Goal: Task Accomplishment & Management: Manage account settings

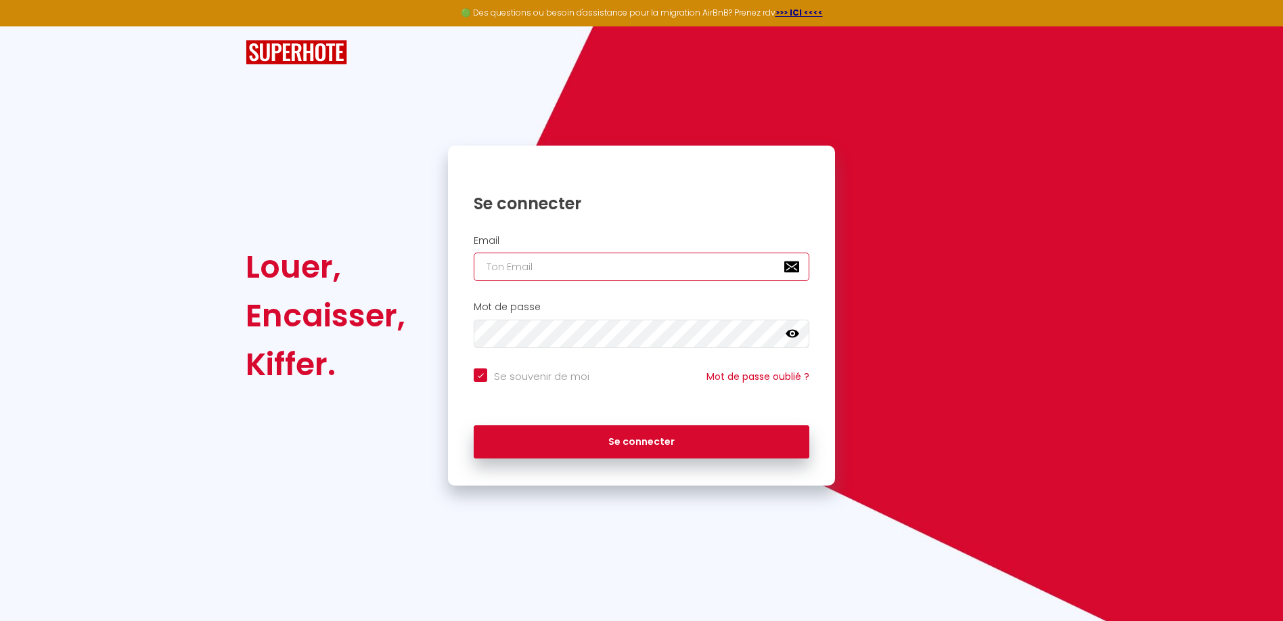
click at [527, 266] on input "email" at bounding box center [642, 266] width 336 height 28
type input "n"
checkbox input "true"
type input "no"
checkbox input "true"
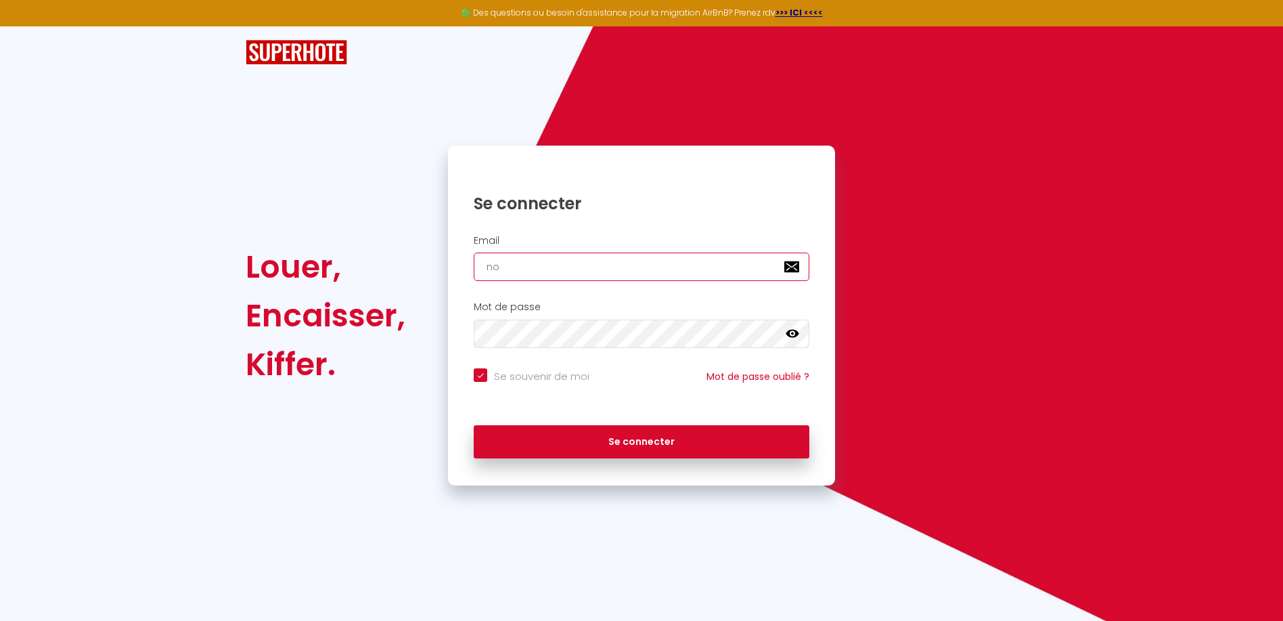
type input "noi"
checkbox input "true"
type input "nois"
checkbox input "true"
type input "noise"
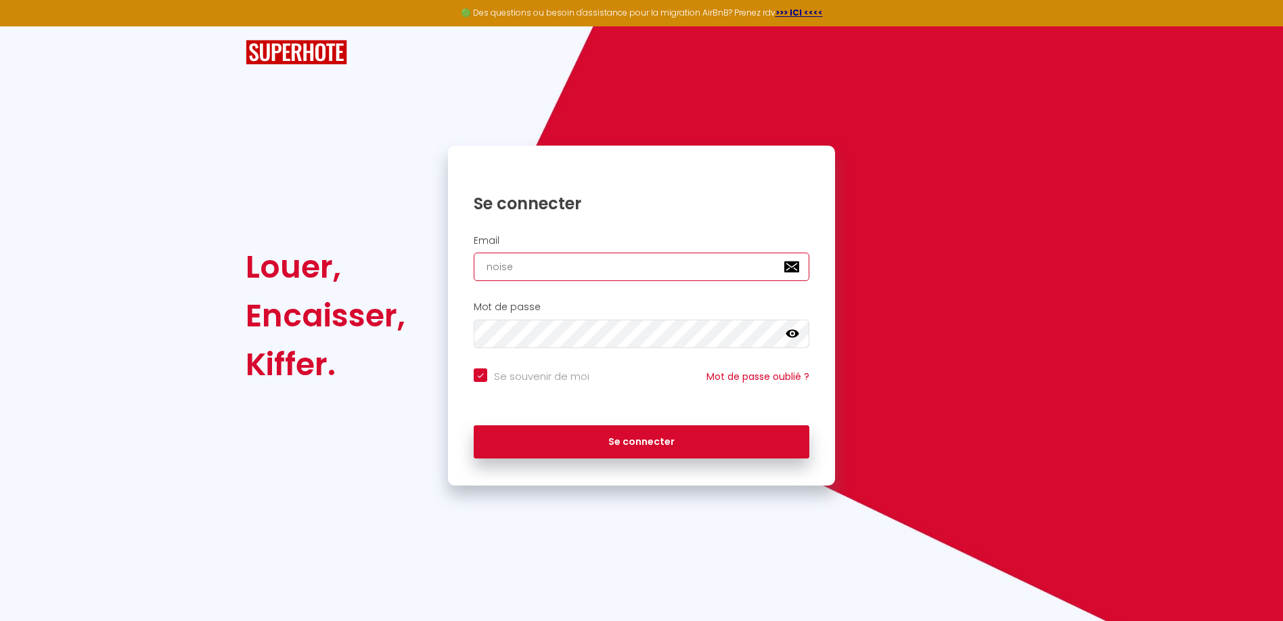
checkbox input "true"
type input "noiset"
checkbox input "true"
type input "noisett"
checkbox input "true"
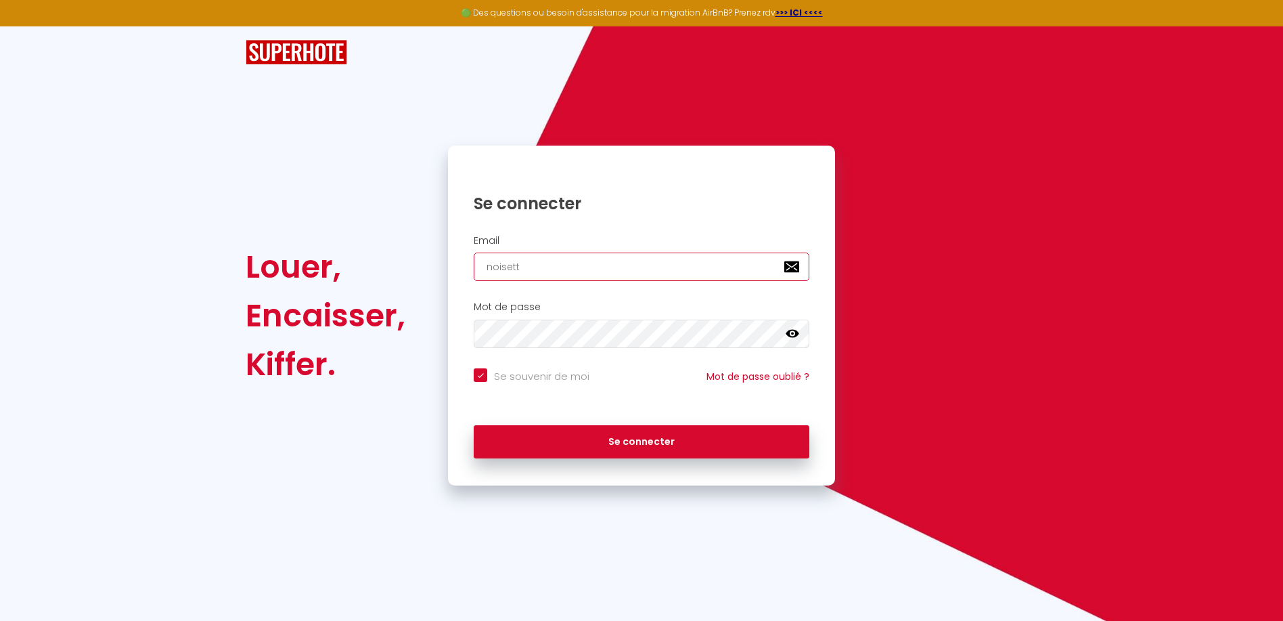
type input "noisette"
checkbox input "true"
type input "noisette4"
checkbox input "true"
type input "noisette43"
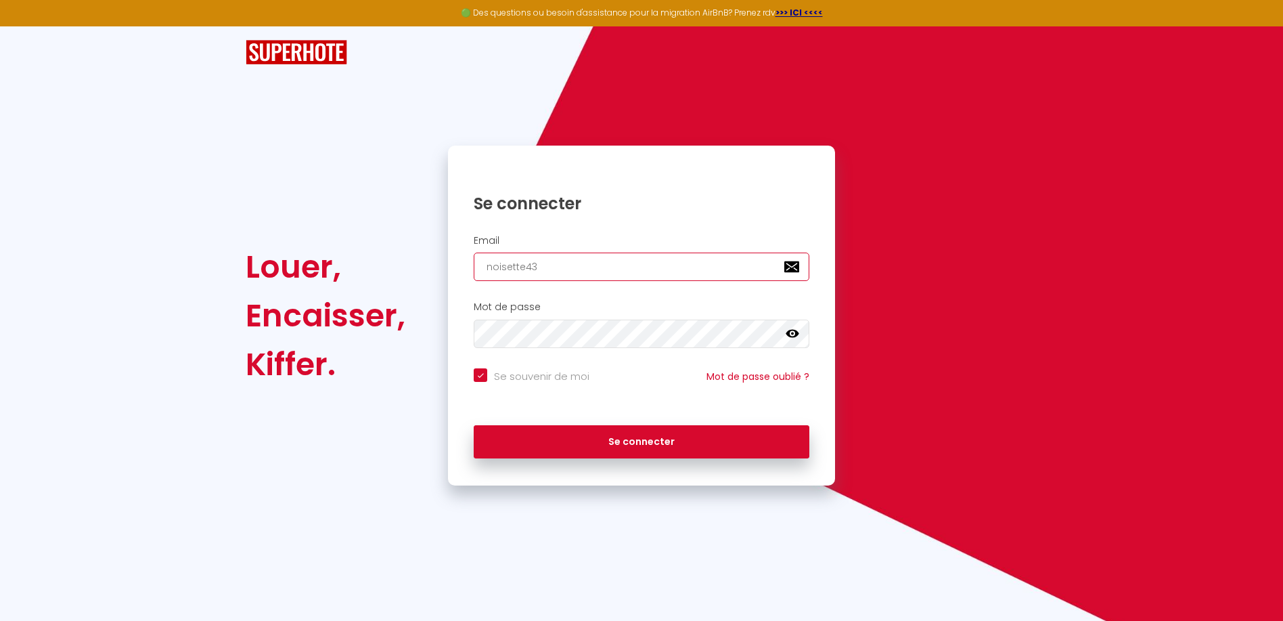
checkbox input "true"
type input "noisette430"
checkbox input "true"
type input "noisette4300"
checkbox input "true"
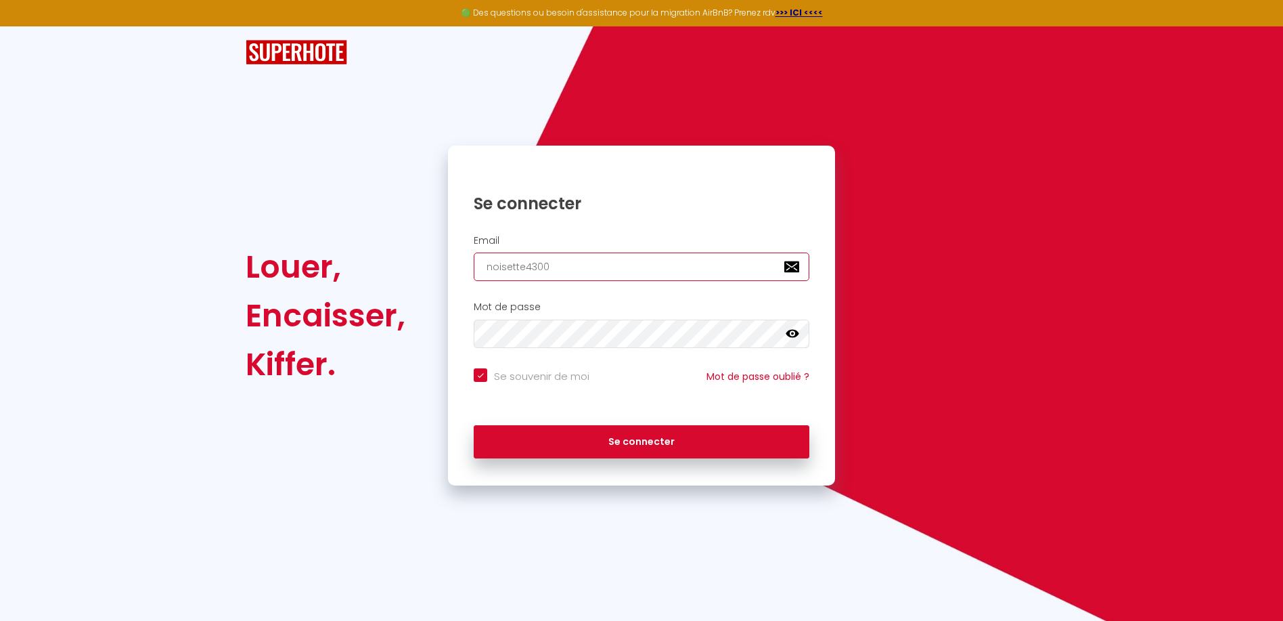
type input "noisette43000"
checkbox input "true"
type input "noisette43000@"
checkbox input "true"
type input "noisette43000@o"
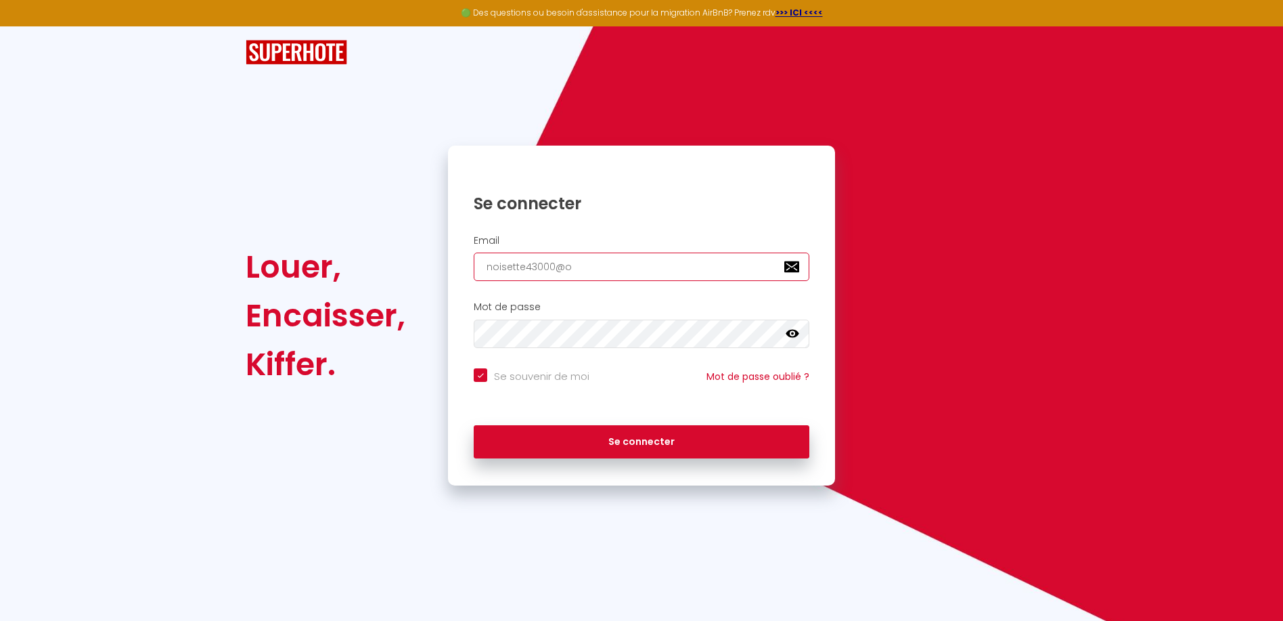
checkbox input "true"
type input "noisette43000@or"
checkbox input "true"
type input "noisette43000@ora"
checkbox input "true"
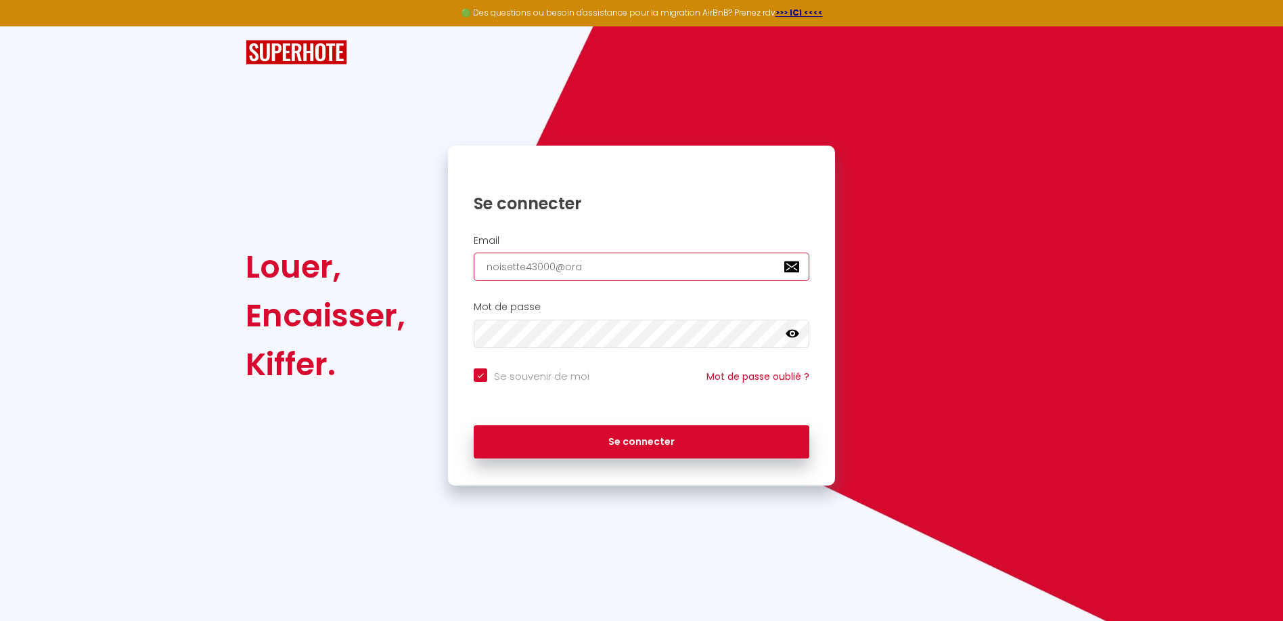
type input "noisette43000@oran"
checkbox input "true"
type input "noisette43000@orang"
checkbox input "true"
type input "[EMAIL_ADDRESS]"
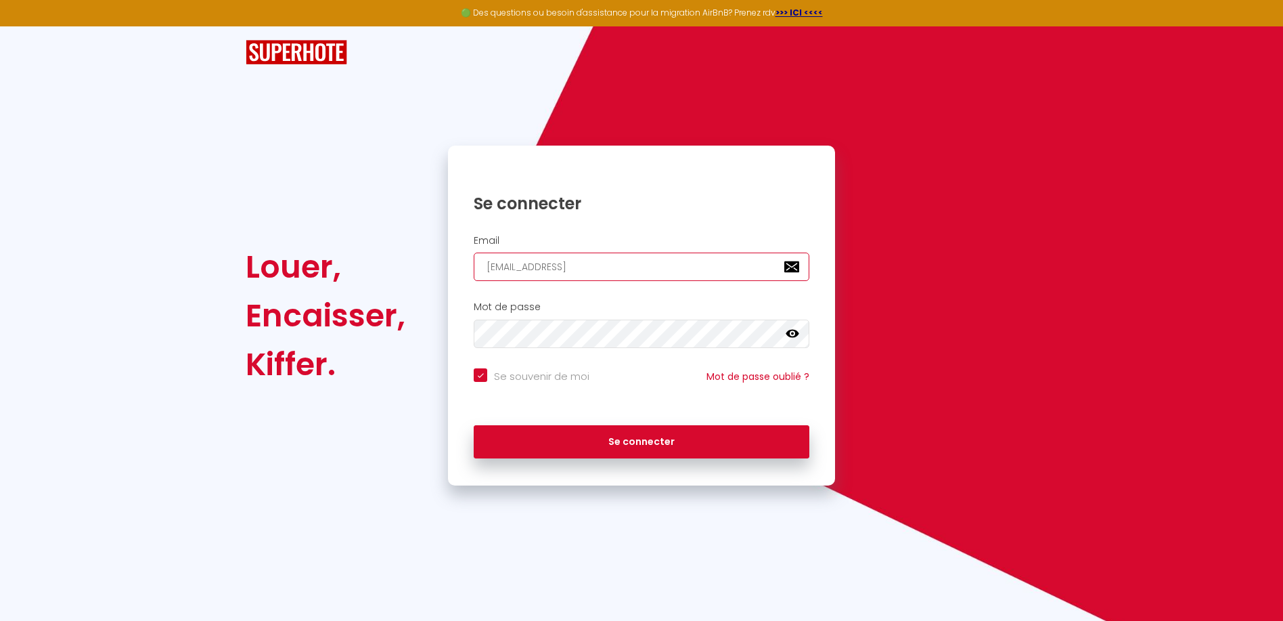
checkbox input "true"
type input "[EMAIL_ADDRESS]."
checkbox input "true"
type input "noisette43000@orange.f"
checkbox input "true"
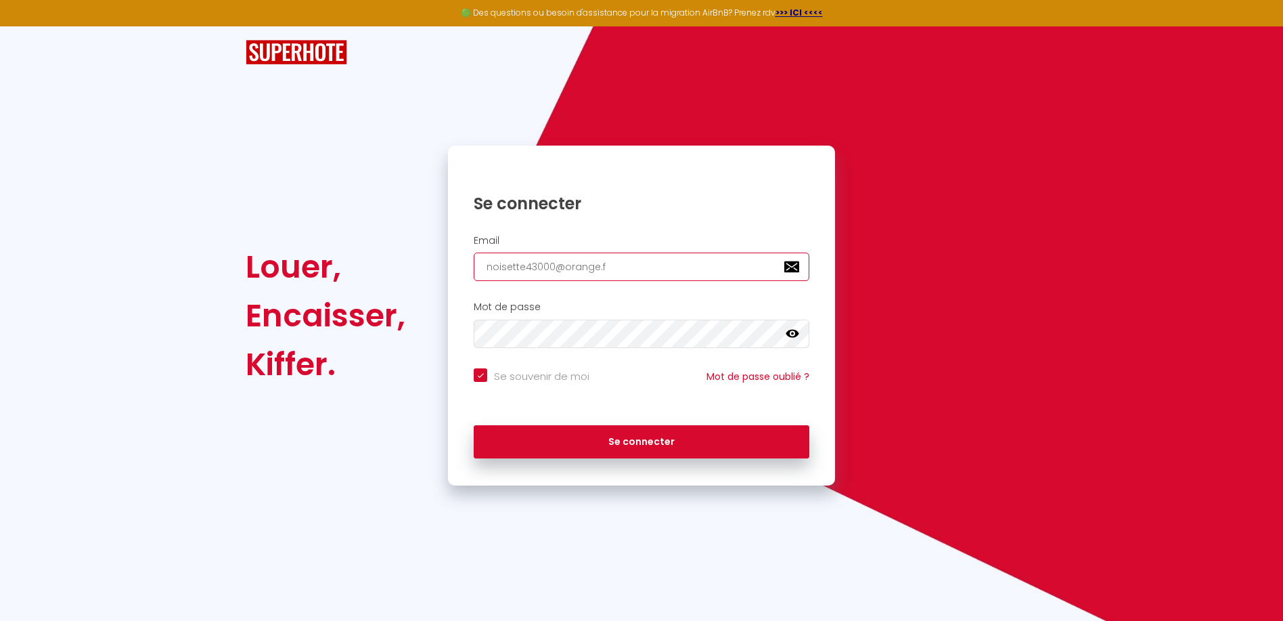
type input "[EMAIL_ADDRESS][DOMAIN_NAME]"
checkbox input "true"
type input "[EMAIL_ADDRESS][DOMAIN_NAME]"
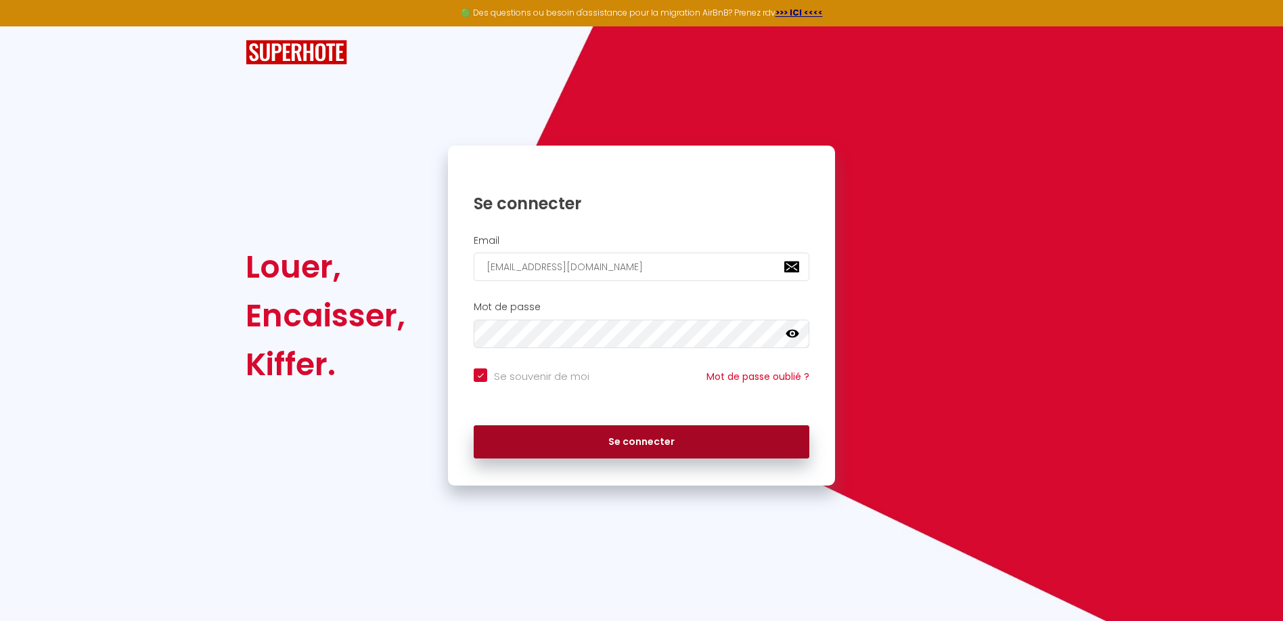
click at [645, 437] on button "Se connecter" at bounding box center [642, 442] width 336 height 34
checkbox input "true"
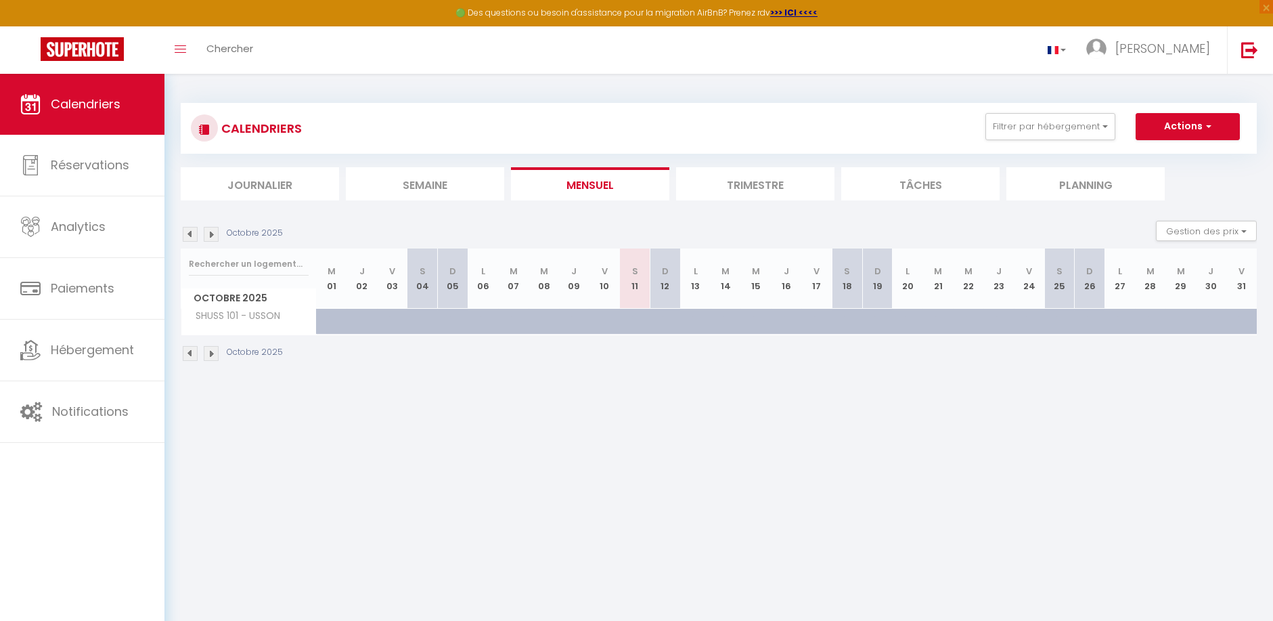
click at [210, 351] on img at bounding box center [211, 353] width 15 height 15
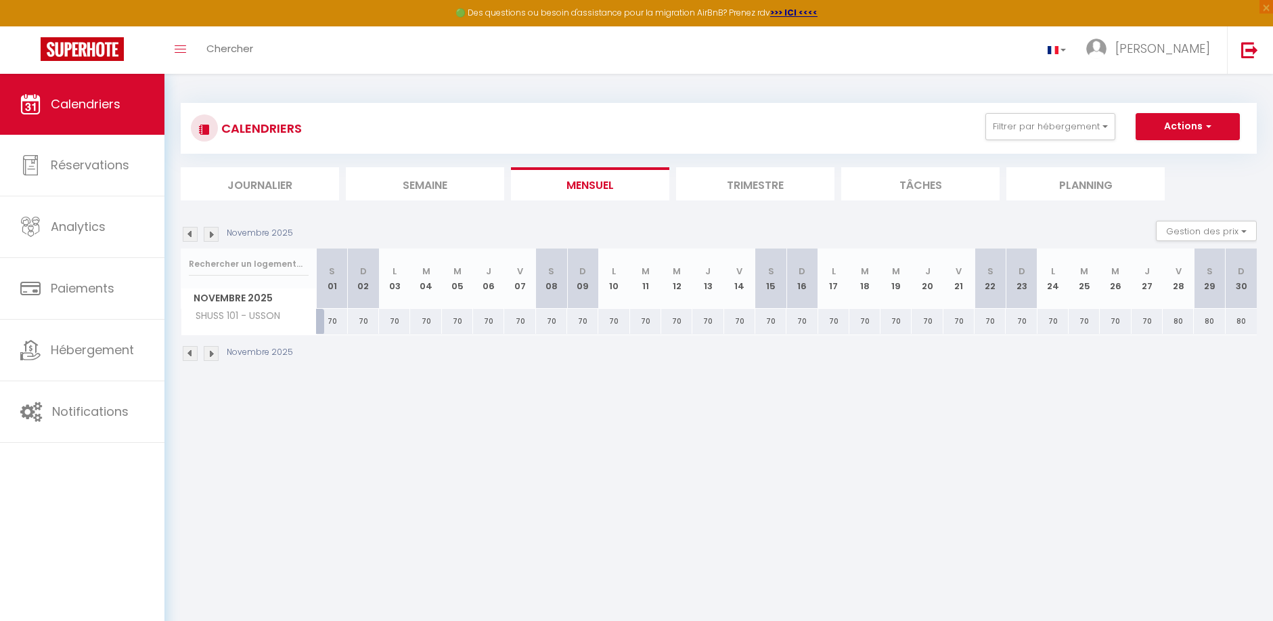
click at [210, 351] on img at bounding box center [211, 353] width 15 height 15
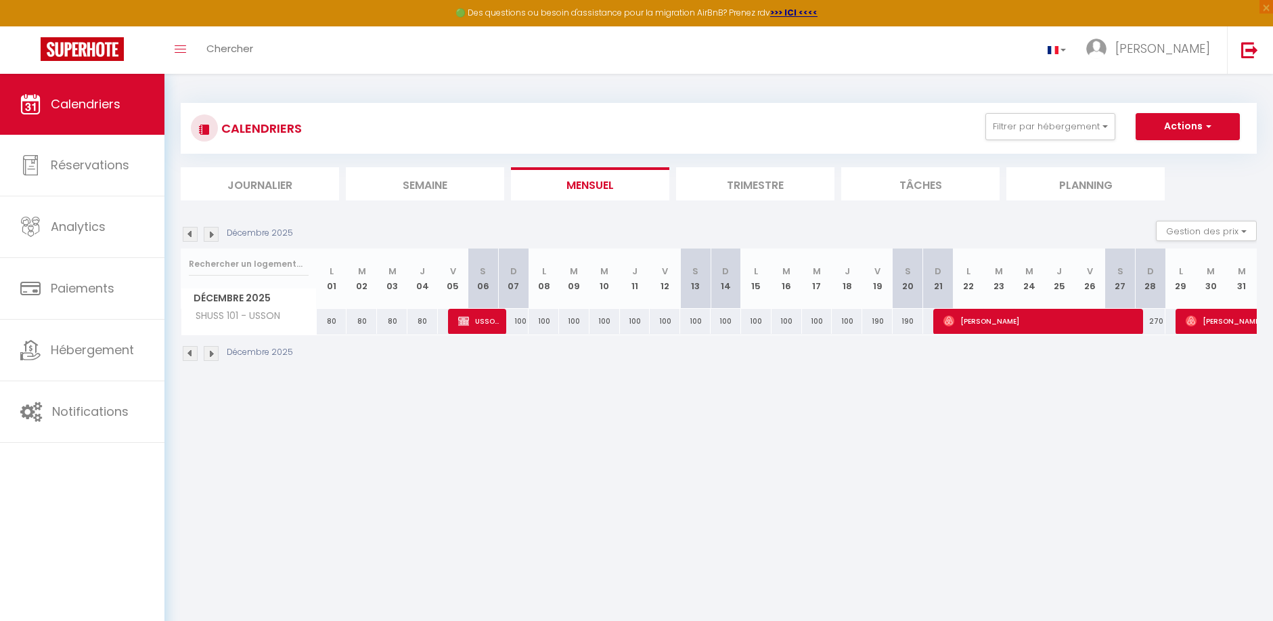
click at [210, 351] on img at bounding box center [211, 353] width 15 height 15
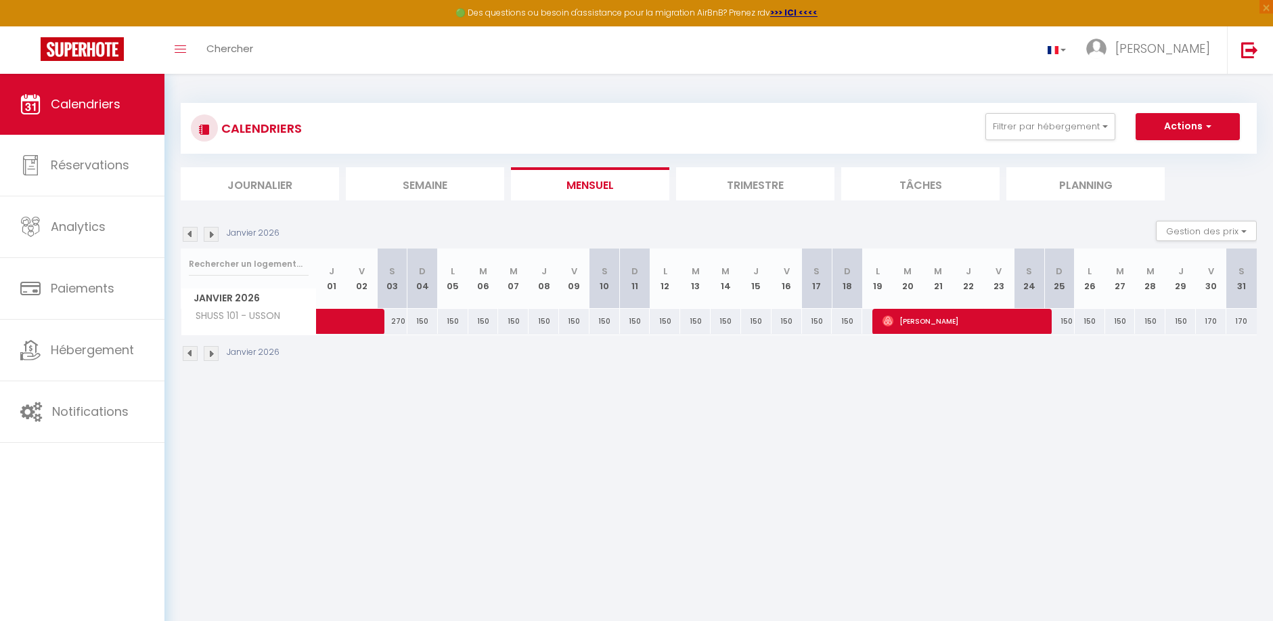
click at [214, 351] on img at bounding box center [211, 353] width 15 height 15
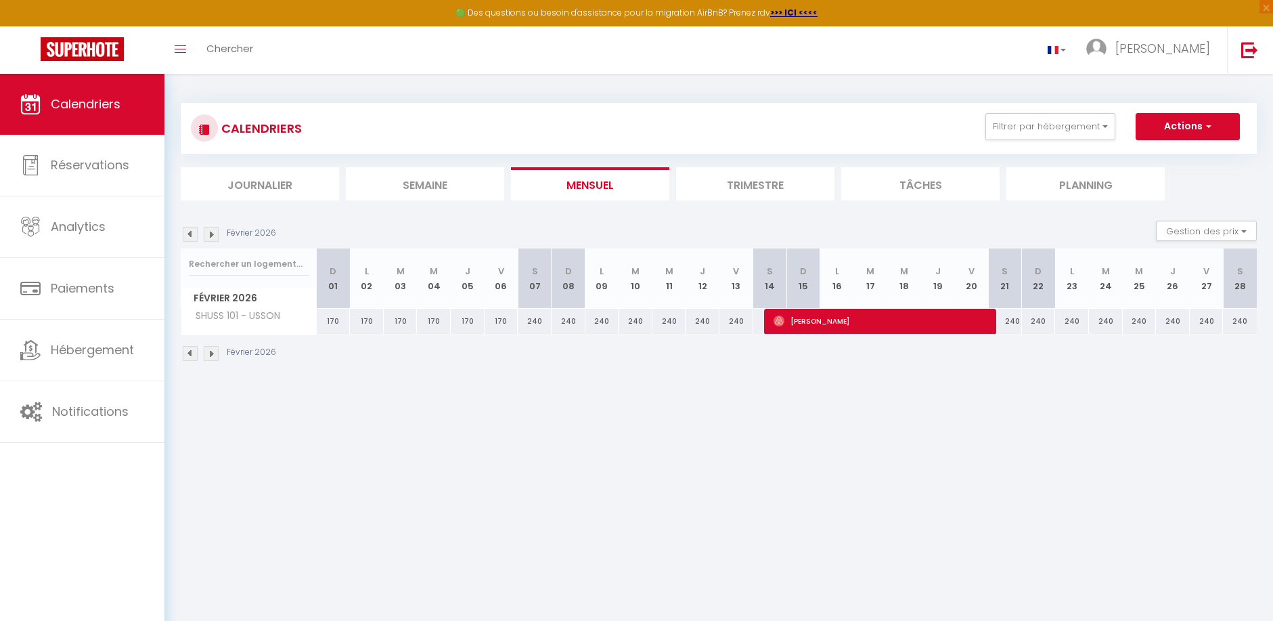
click at [191, 352] on img at bounding box center [190, 353] width 15 height 15
